Goal: Entertainment & Leisure: Consume media (video, audio)

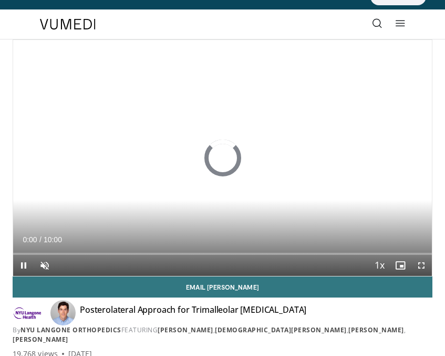
scroll to position [16, 0]
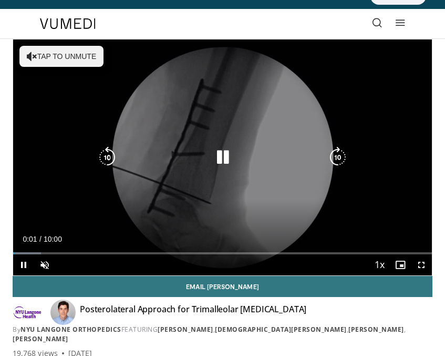
click at [165, 105] on div "10 seconds Tap to unmute" at bounding box center [222, 157] width 419 height 236
click at [225, 158] on icon "Video Player" at bounding box center [222, 157] width 21 height 21
click at [50, 52] on button "Tap to unmute" at bounding box center [61, 56] width 84 height 21
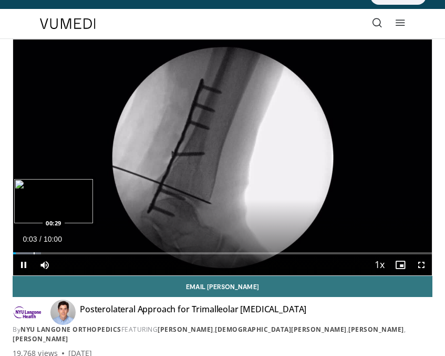
click at [34, 252] on div "Progress Bar" at bounding box center [34, 253] width 1 height 2
click at [49, 252] on div "Progress Bar" at bounding box center [49, 253] width 1 height 2
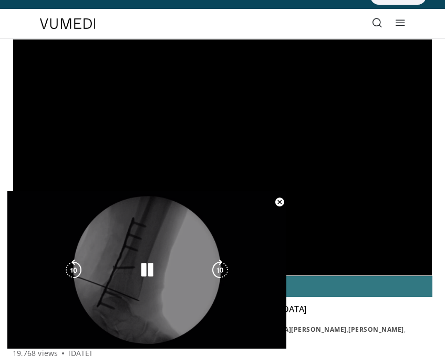
scroll to position [361, 0]
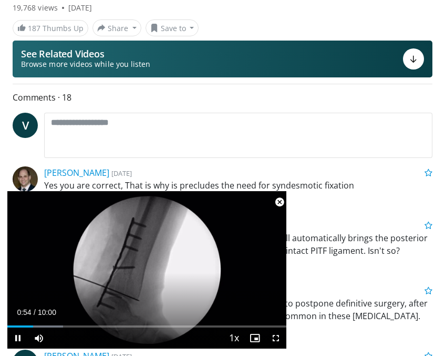
click at [278, 202] on span "Video Player" at bounding box center [279, 201] width 21 height 21
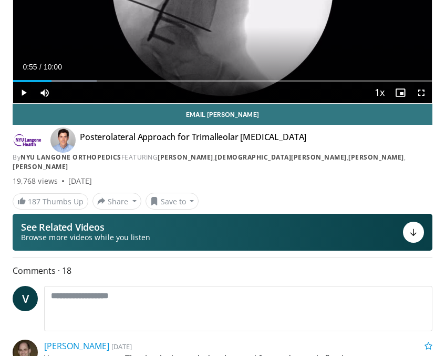
scroll to position [0, 0]
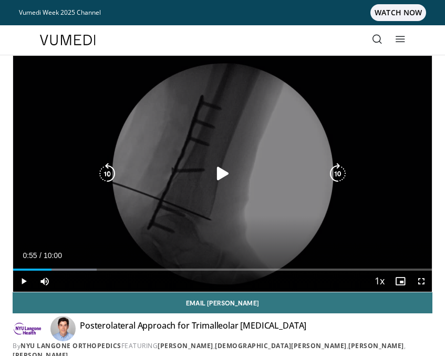
click at [186, 169] on div "Video Player" at bounding box center [222, 173] width 251 height 21
click at [209, 177] on div "Video Player" at bounding box center [222, 173] width 251 height 21
click at [220, 177] on icon "Video Player" at bounding box center [222, 173] width 21 height 21
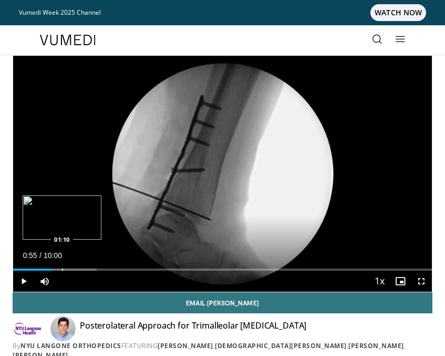
click at [62, 268] on div "Loaded : 19.93% 00:55 01:10" at bounding box center [222, 265] width 419 height 10
click at [73, 269] on div "Progress Bar" at bounding box center [73, 269] width 1 height 2
click at [82, 269] on div "Progress Bar" at bounding box center [82, 269] width 1 height 2
